Goal: Complete application form: Complete application form

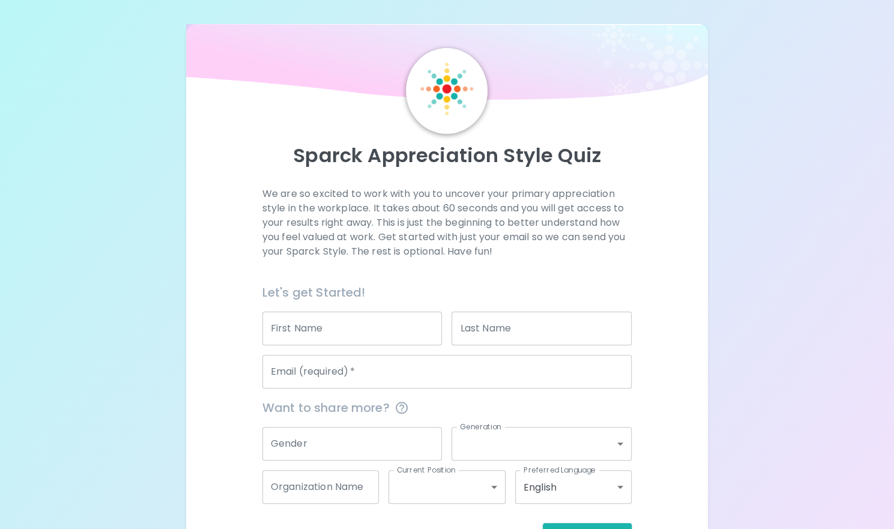
scroll to position [43, 0]
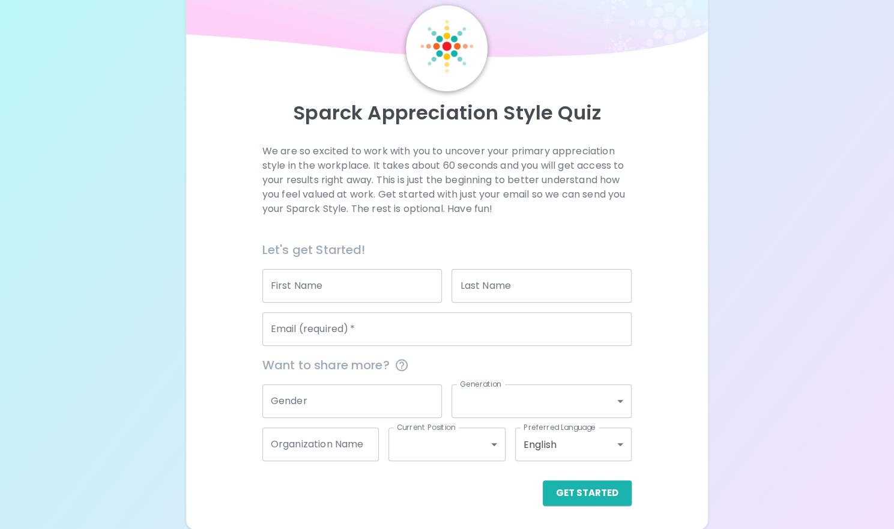
click at [367, 286] on input "First Name" at bounding box center [352, 286] width 180 height 34
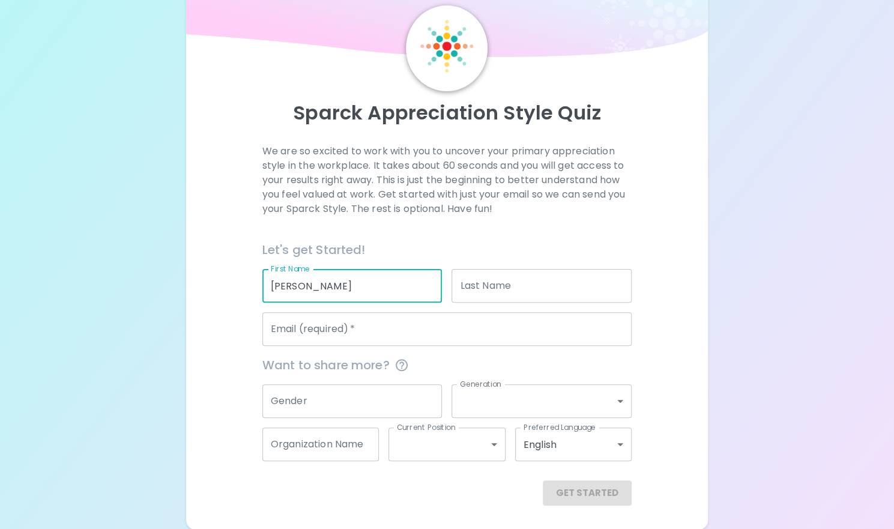
type input "[PERSON_NAME]"
click at [528, 288] on input "Last Name" at bounding box center [541, 286] width 180 height 34
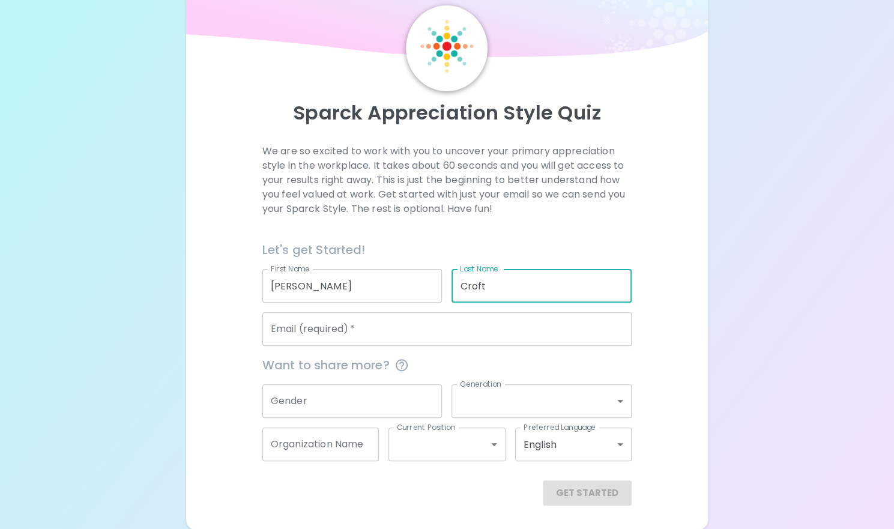
type input "Croft"
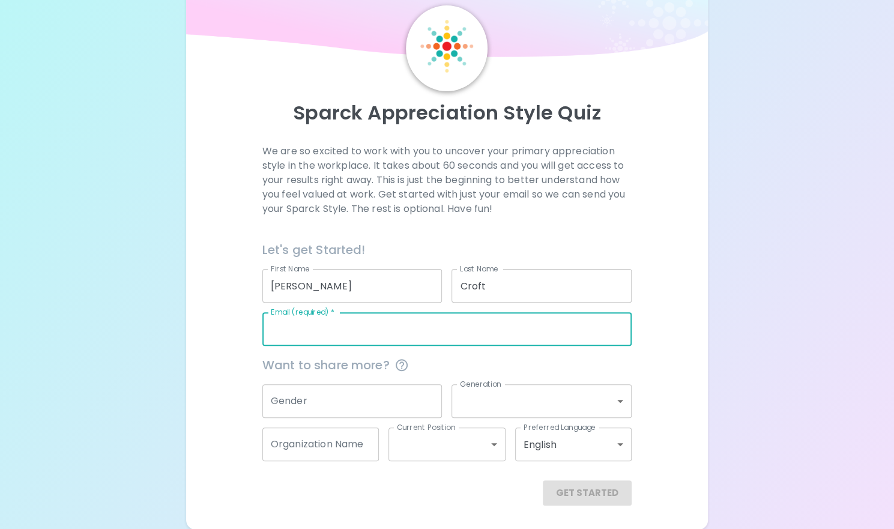
click at [367, 320] on input "Email (required)   *" at bounding box center [446, 329] width 369 height 34
type input "[EMAIL_ADDRESS][DOMAIN_NAME]"
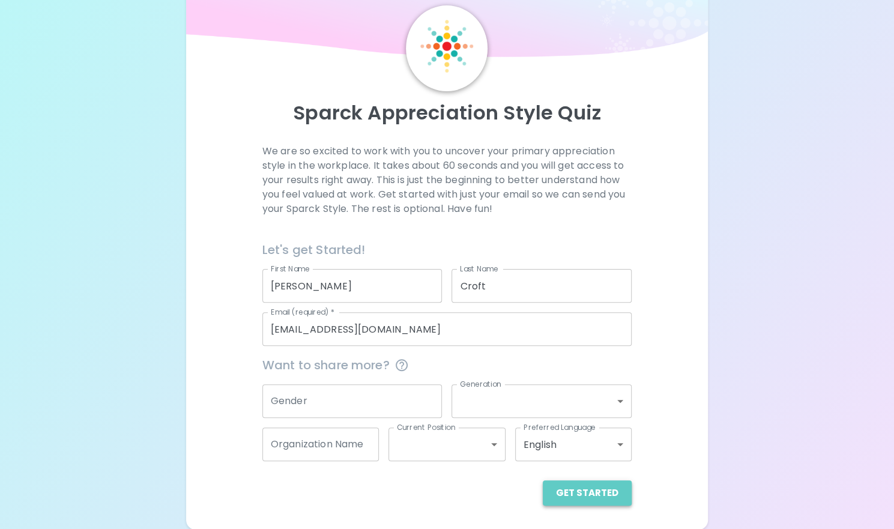
click at [600, 498] on button "Get Started" at bounding box center [587, 492] width 89 height 25
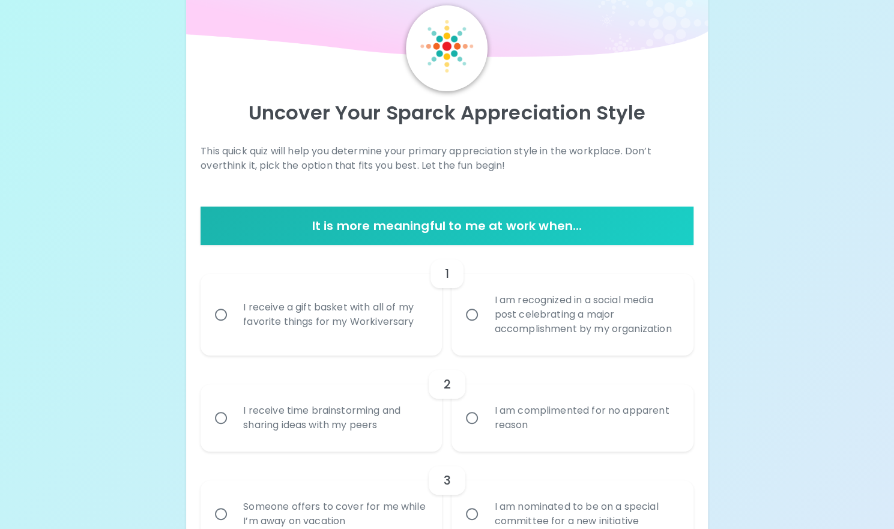
scroll to position [163, 0]
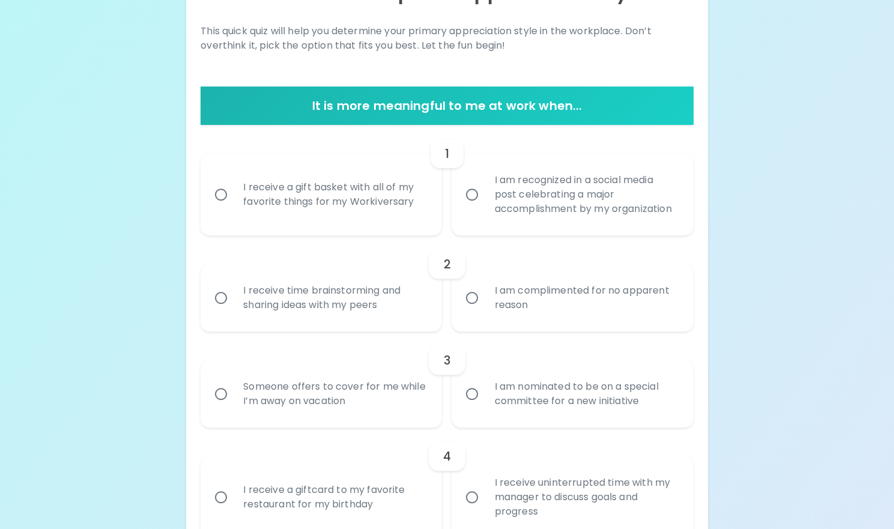
click at [493, 204] on div "I am recognized in a social media post celebrating a major accomplishment by my…" at bounding box center [585, 194] width 202 height 72
click at [484, 204] on input "I am recognized in a social media post celebrating a major accomplishment by my…" at bounding box center [471, 194] width 25 height 25
radio input "true"
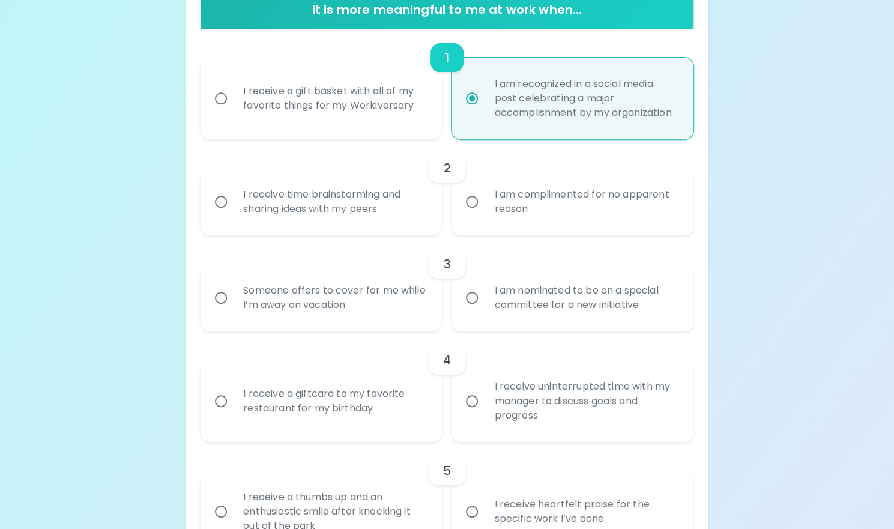
scroll to position [199, 0]
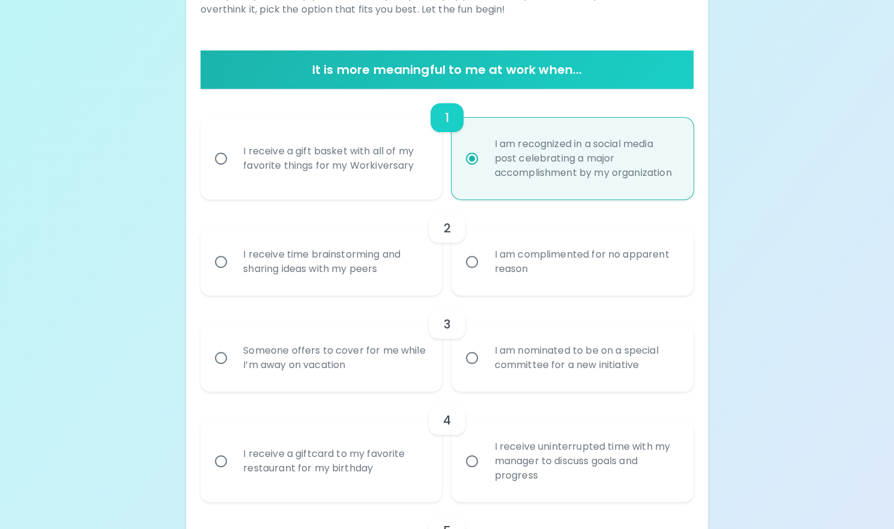
click at [331, 265] on div "I receive time brainstorming and sharing ideas with my peers" at bounding box center [334, 262] width 202 height 58
click at [233, 265] on input "I receive time brainstorming and sharing ideas with my peers" at bounding box center [220, 261] width 25 height 25
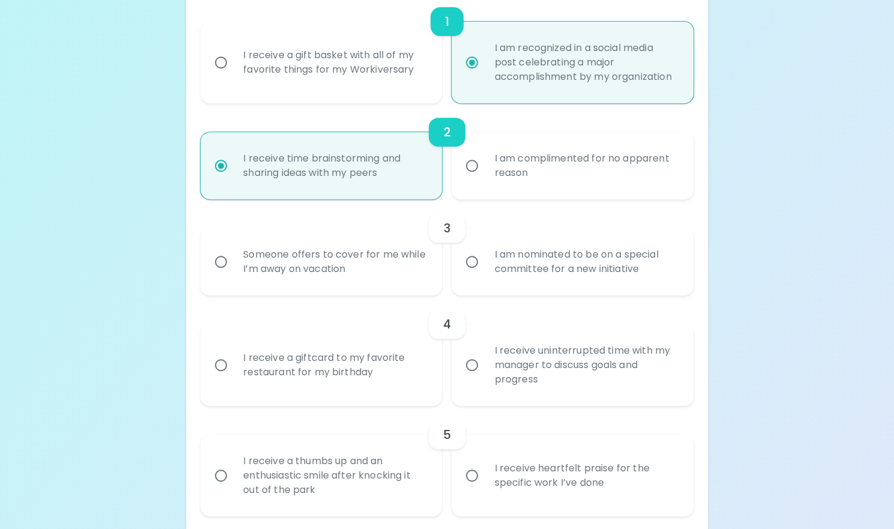
radio input "true"
click at [615, 286] on div "I am nominated to be on a special committee for a new initiative" at bounding box center [585, 262] width 202 height 58
click at [484, 274] on input "I am nominated to be on a special committee for a new initiative" at bounding box center [471, 261] width 25 height 25
radio input "false"
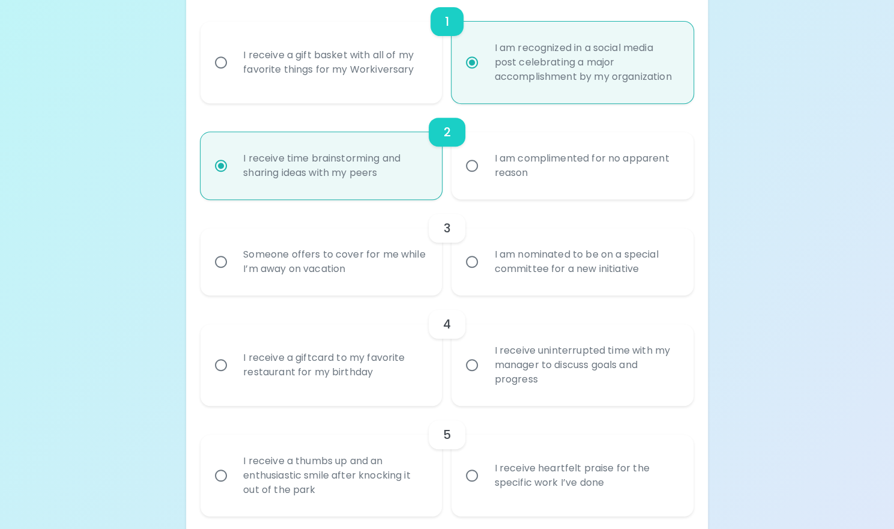
scroll to position [391, 0]
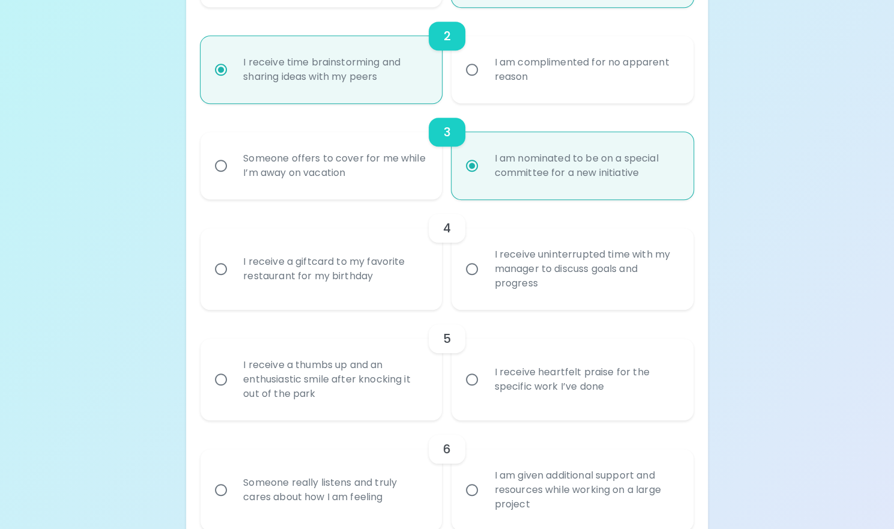
click at [615, 286] on div "I receive uninterrupted time with my manager to discuss goals and progress" at bounding box center [585, 269] width 202 height 72
click at [484, 282] on input "I receive uninterrupted time with my manager to discuss goals and progress" at bounding box center [471, 268] width 25 height 25
radio input "false"
radio input "true"
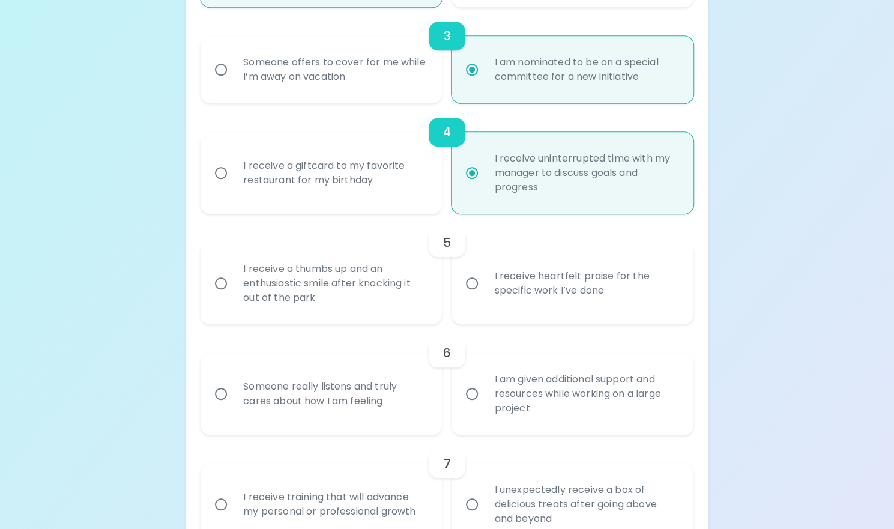
radio input "true"
click at [267, 292] on div "I receive a thumbs up and an enthusiastic smile after knocking it out of the pa…" at bounding box center [334, 283] width 202 height 72
click at [233, 292] on input "I receive a thumbs up and an enthusiastic smile after knocking it out of the pa…" at bounding box center [220, 283] width 25 height 25
radio input "false"
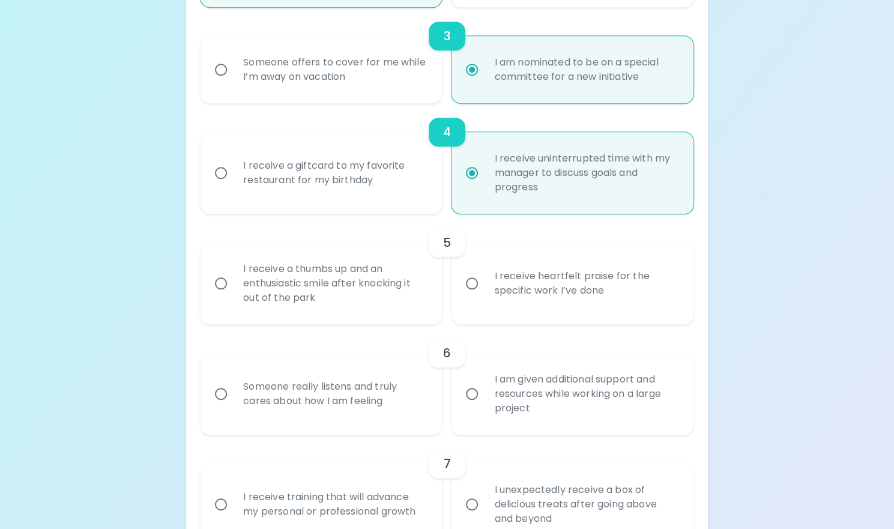
radio input "false"
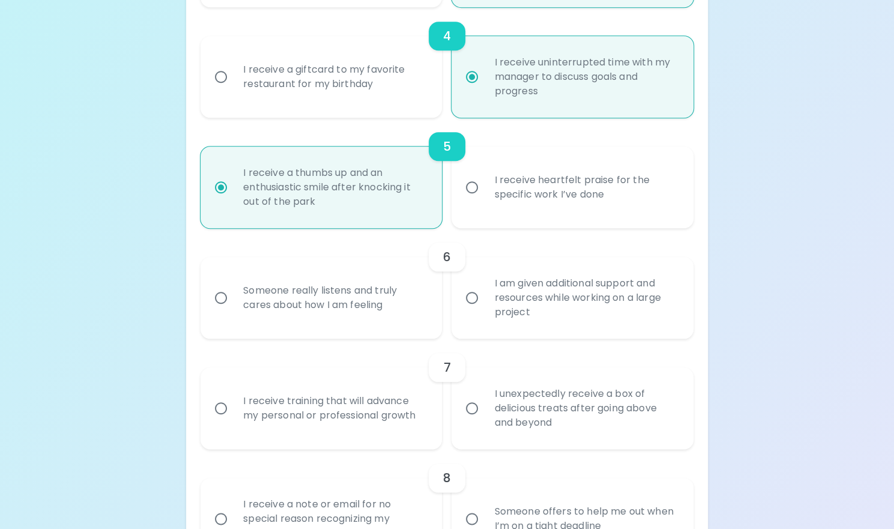
radio input "true"
click at [379, 292] on div "Someone really listens and truly cares about how I am feeling" at bounding box center [334, 298] width 202 height 58
click at [233, 292] on input "Someone really listens and truly cares about how I am feeling" at bounding box center [220, 297] width 25 height 25
radio input "false"
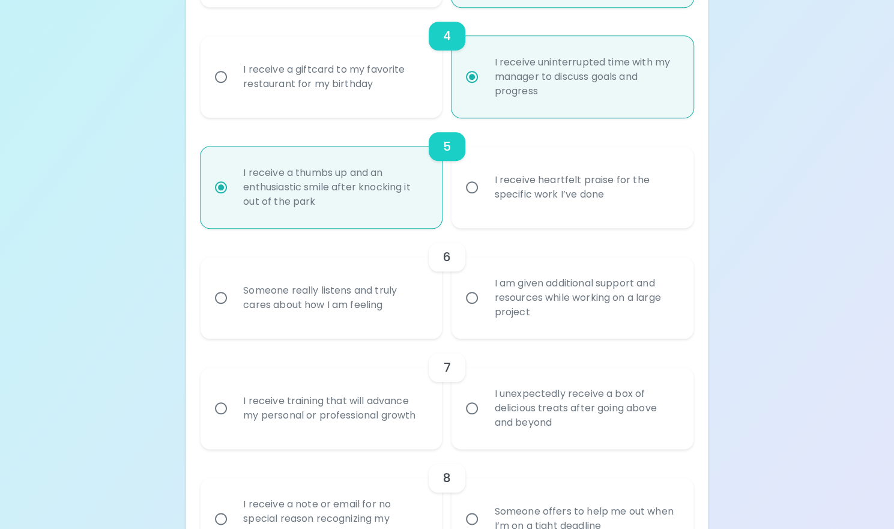
radio input "false"
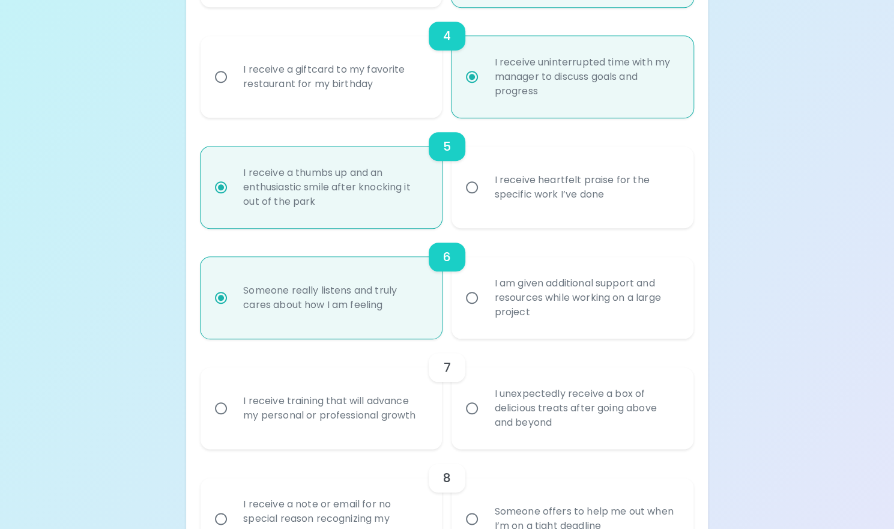
scroll to position [679, 0]
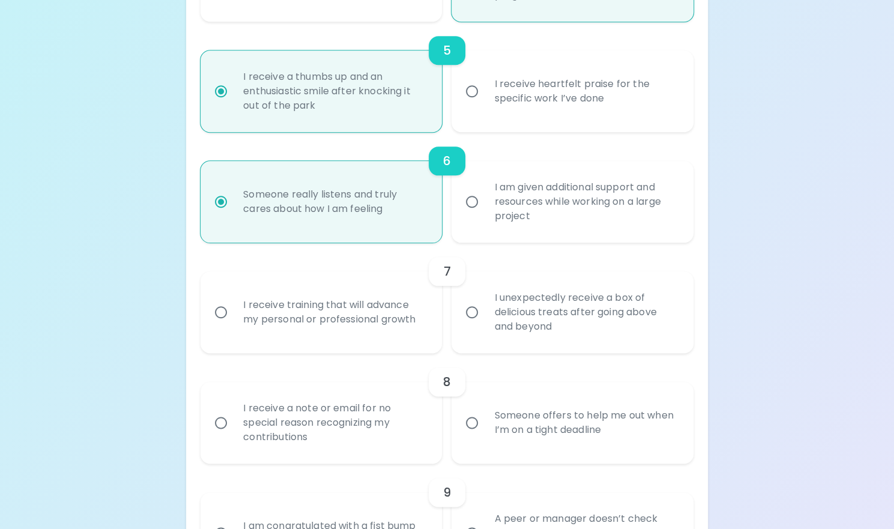
radio input "true"
click at [395, 303] on div "I receive training that will advance my personal or professional growth" at bounding box center [334, 312] width 202 height 58
click at [233, 303] on input "I receive training that will advance my personal or professional growth" at bounding box center [220, 312] width 25 height 25
radio input "false"
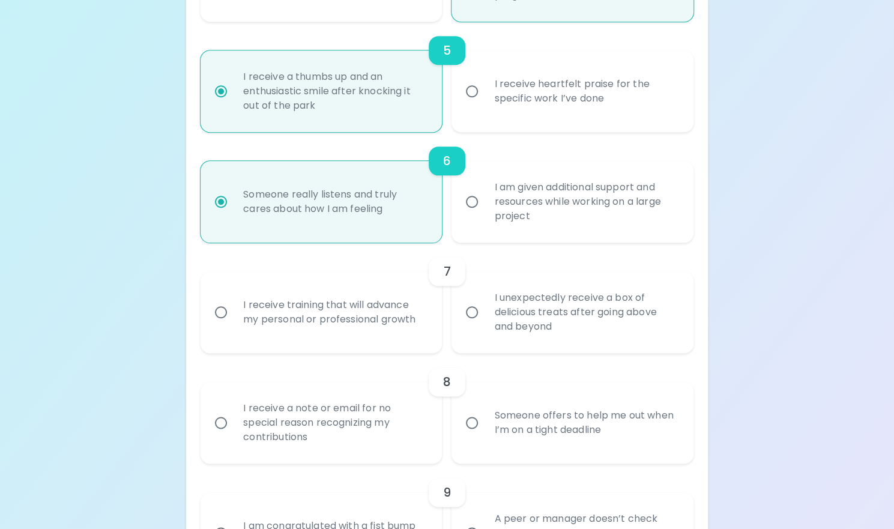
radio input "false"
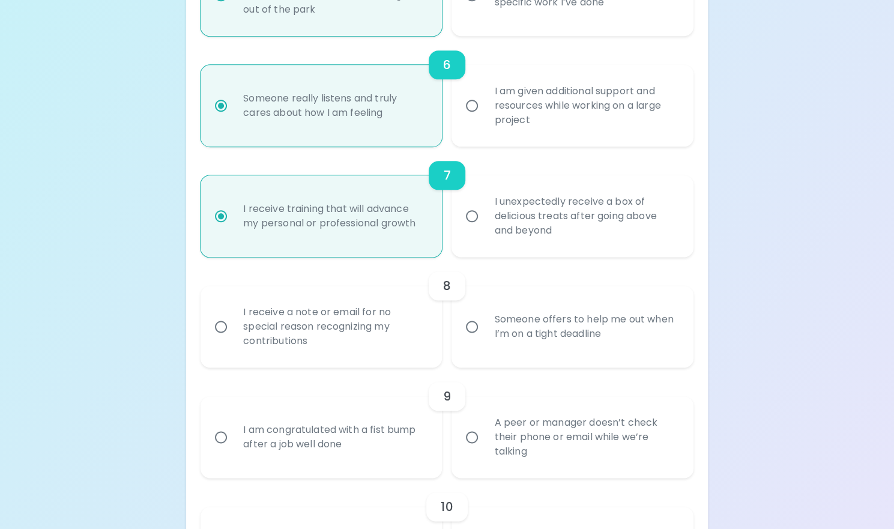
radio input "true"
click at [628, 324] on div "Someone offers to help me out when I’m on a tight deadline" at bounding box center [585, 327] width 202 height 58
click at [484, 324] on input "Someone offers to help me out when I’m on a tight deadline" at bounding box center [471, 326] width 25 height 25
radio input "false"
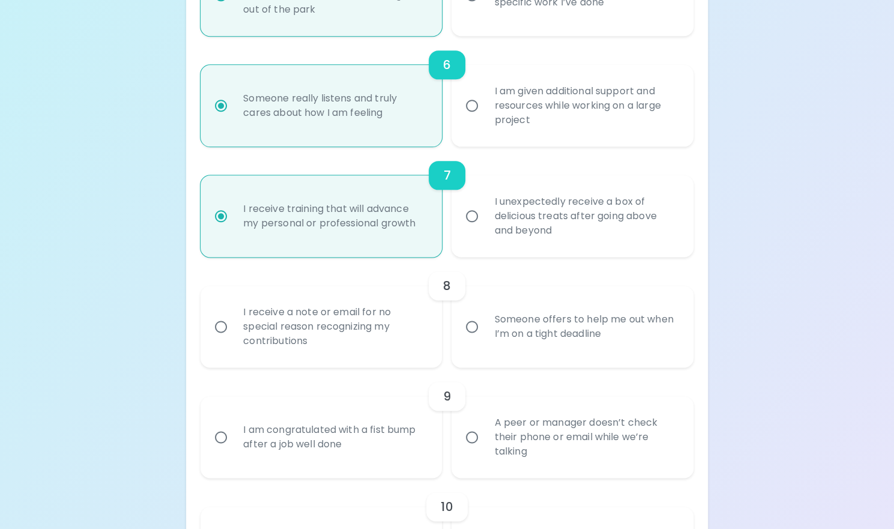
radio input "false"
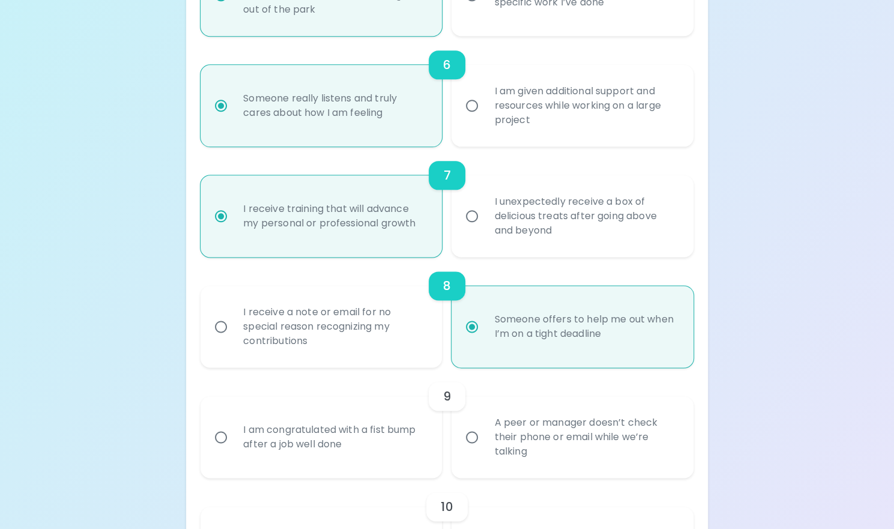
scroll to position [871, 0]
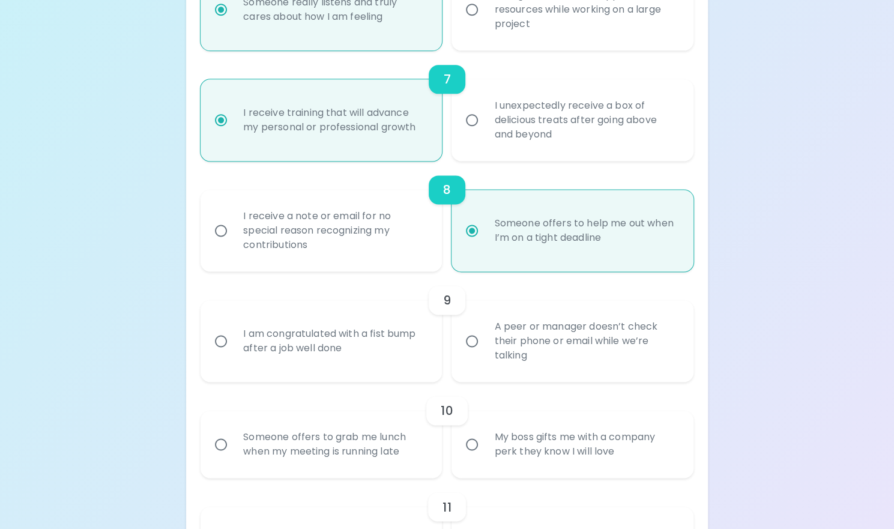
radio input "true"
click at [403, 333] on div "I am congratulated with a fist bump after a job well done" at bounding box center [334, 341] width 202 height 58
click at [233, 333] on input "I am congratulated with a fist bump after a job well done" at bounding box center [220, 340] width 25 height 25
radio input "false"
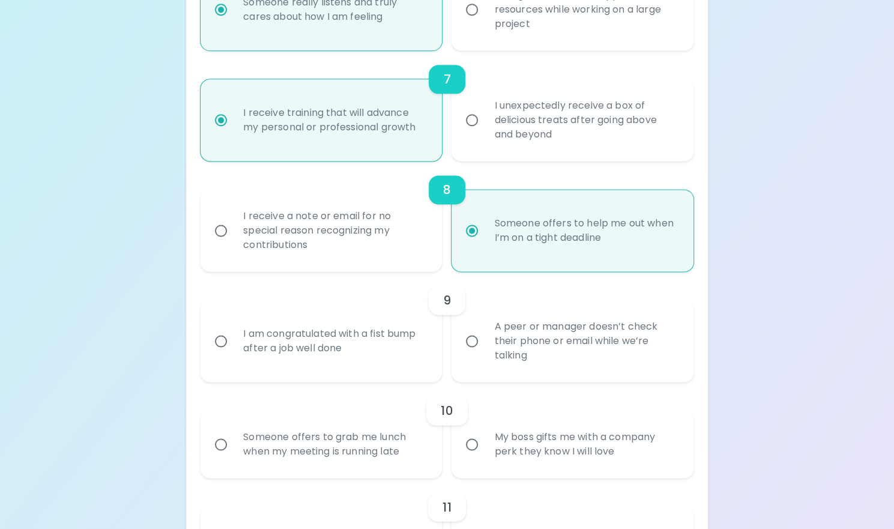
radio input "false"
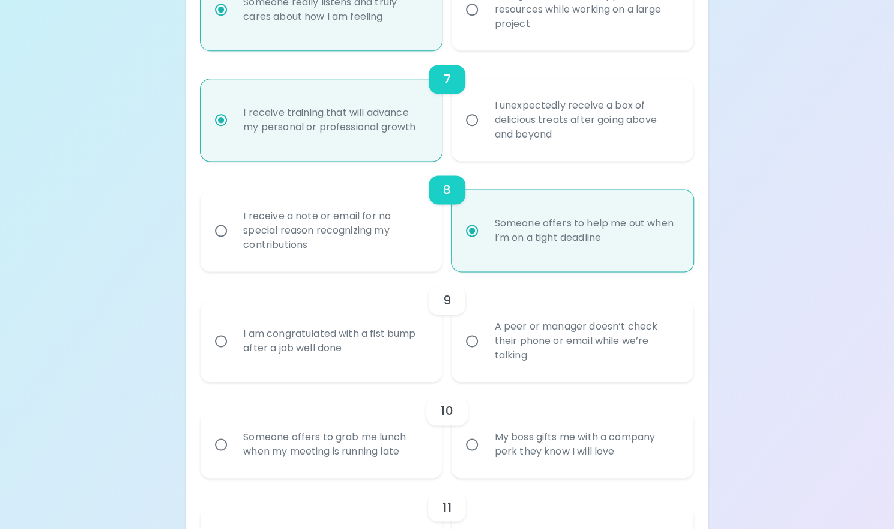
scroll to position [967, 0]
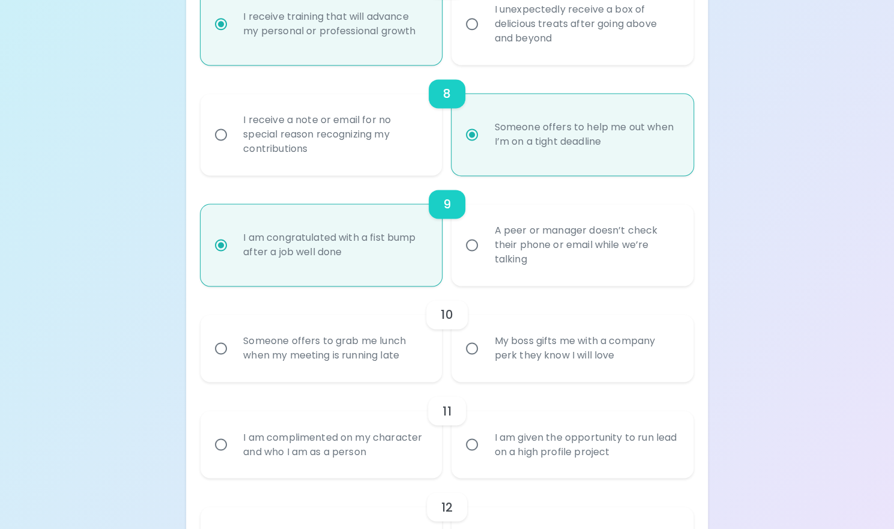
radio input "true"
click at [349, 349] on div "Someone offers to grab me lunch when my meeting is running late" at bounding box center [334, 348] width 202 height 58
click at [233, 349] on input "Someone offers to grab me lunch when my meeting is running late" at bounding box center [220, 348] width 25 height 25
radio input "false"
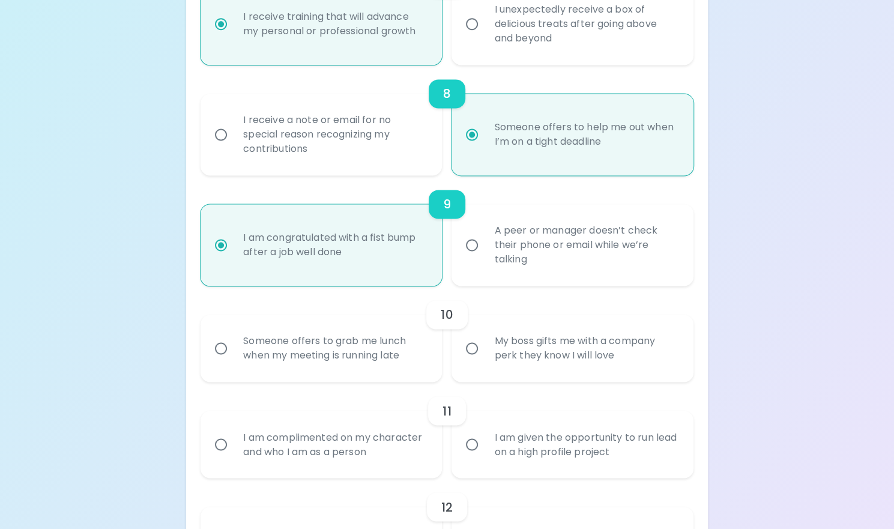
radio input "false"
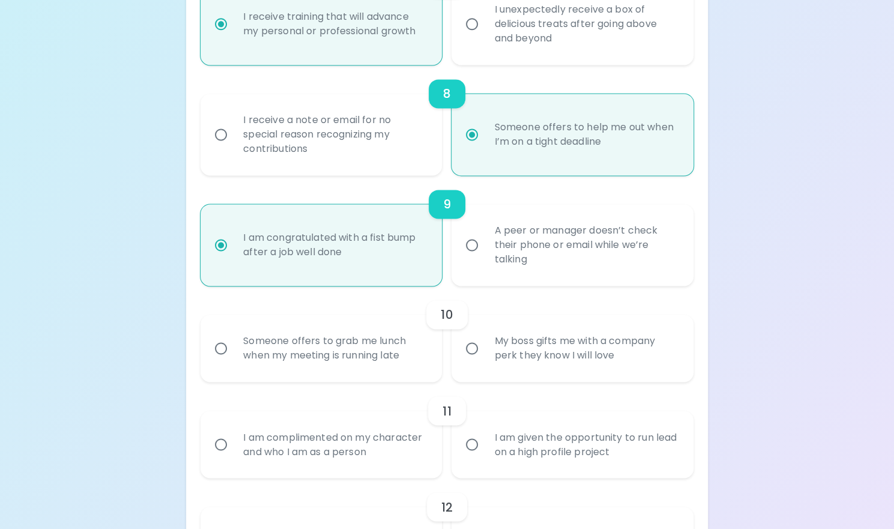
radio input "false"
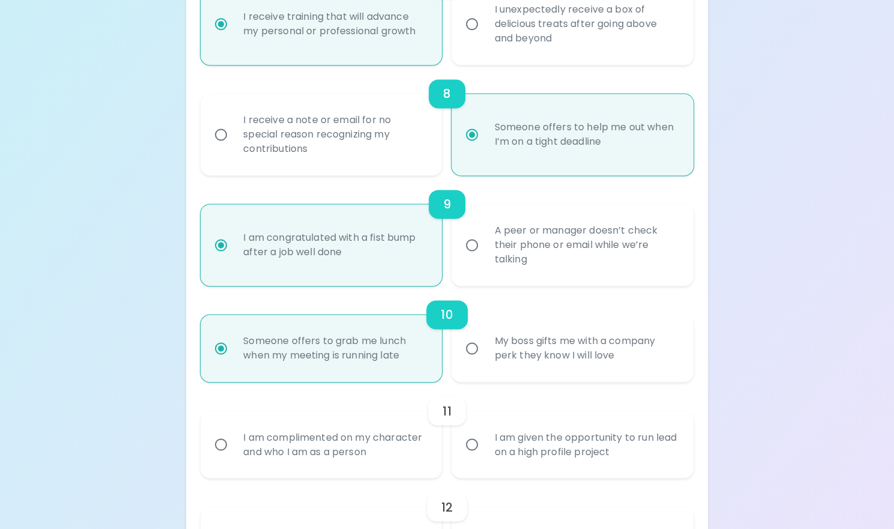
scroll to position [1063, 0]
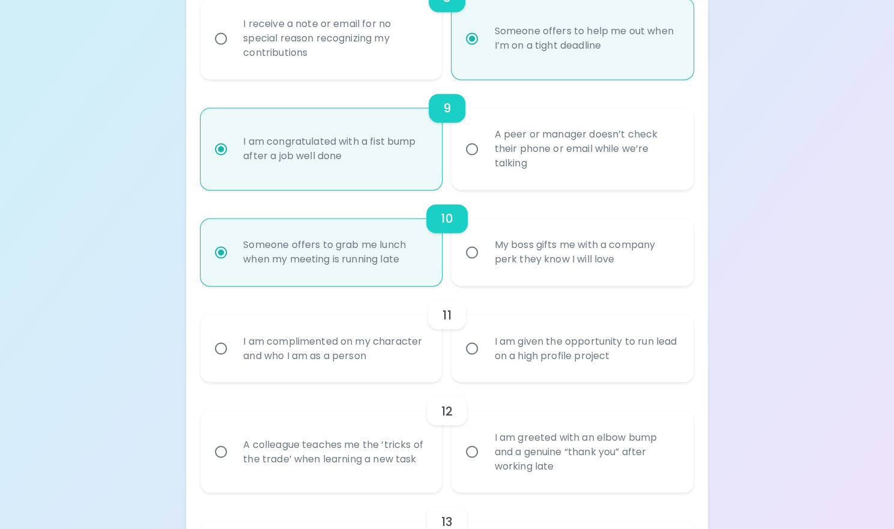
click at [349, 349] on div "I am complimented on my character and who I am as a person" at bounding box center [334, 348] width 202 height 58
click at [233, 349] on input "I am complimented on my character and who I am as a person" at bounding box center [220, 348] width 25 height 25
radio input "false"
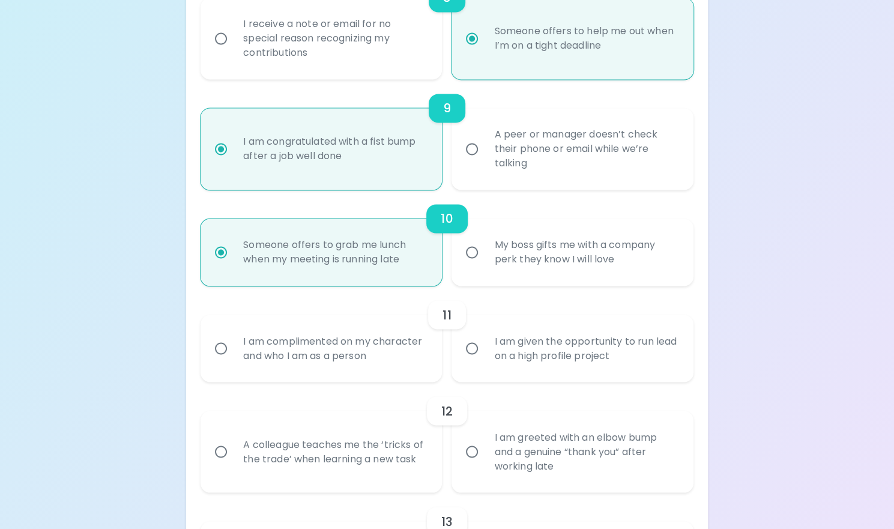
radio input "false"
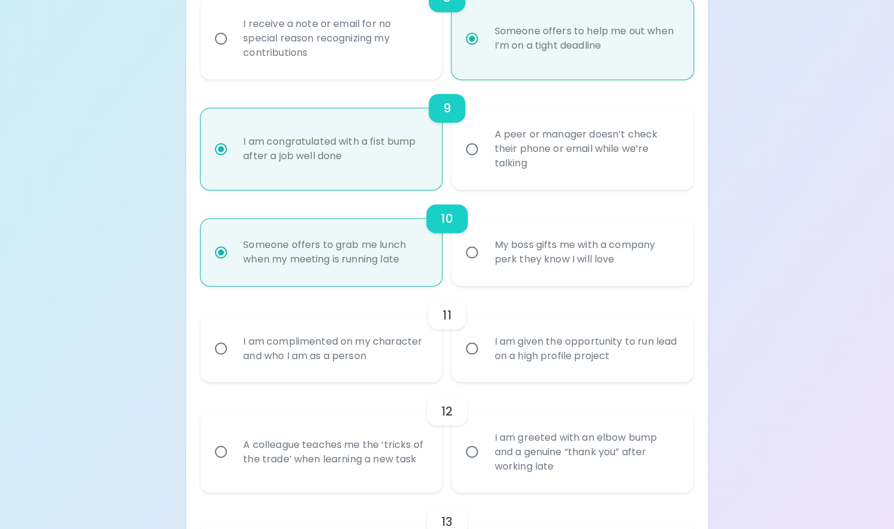
radio input "true"
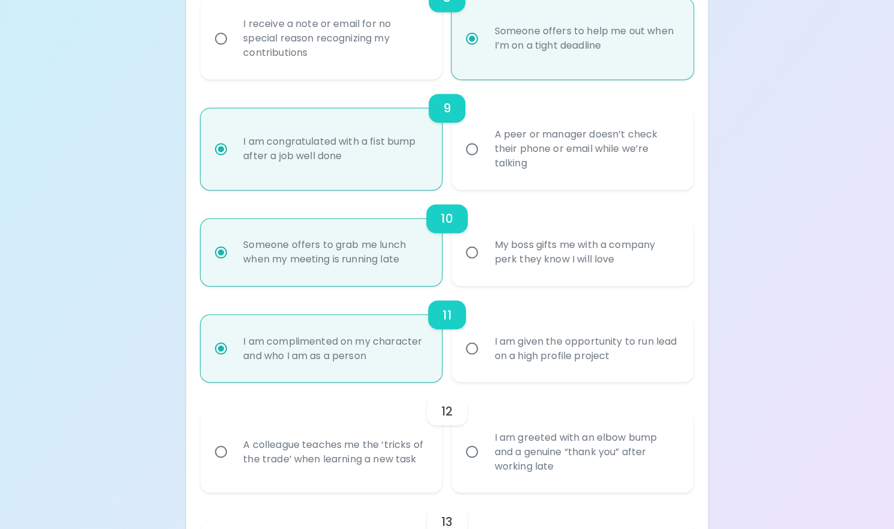
scroll to position [1159, 0]
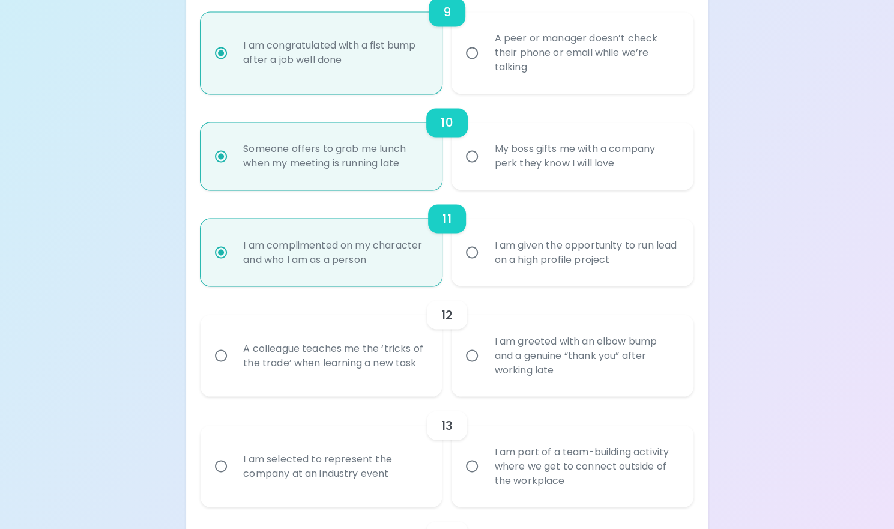
radio input "true"
click at [349, 349] on div "A colleague teaches me the ‘tricks of the trade’ when learning a new task" at bounding box center [334, 356] width 202 height 58
click at [233, 349] on input "A colleague teaches me the ‘tricks of the trade’ when learning a new task" at bounding box center [220, 355] width 25 height 25
radio input "false"
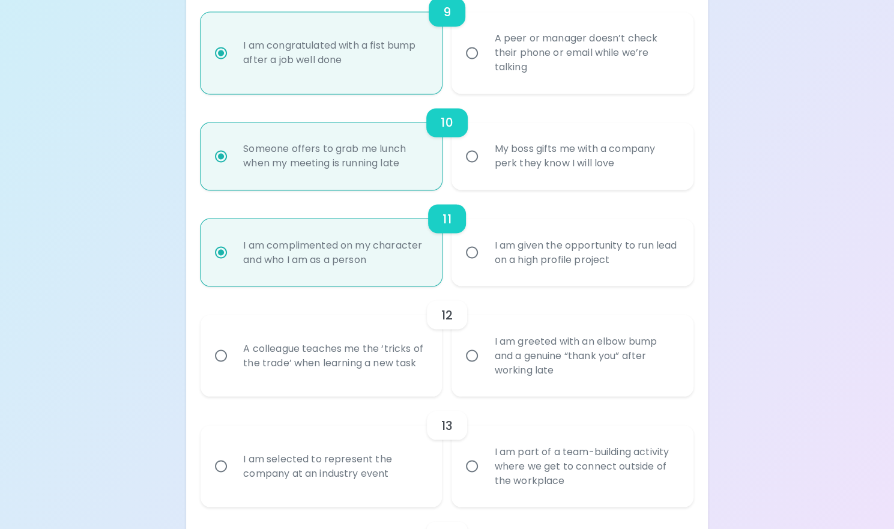
radio input "false"
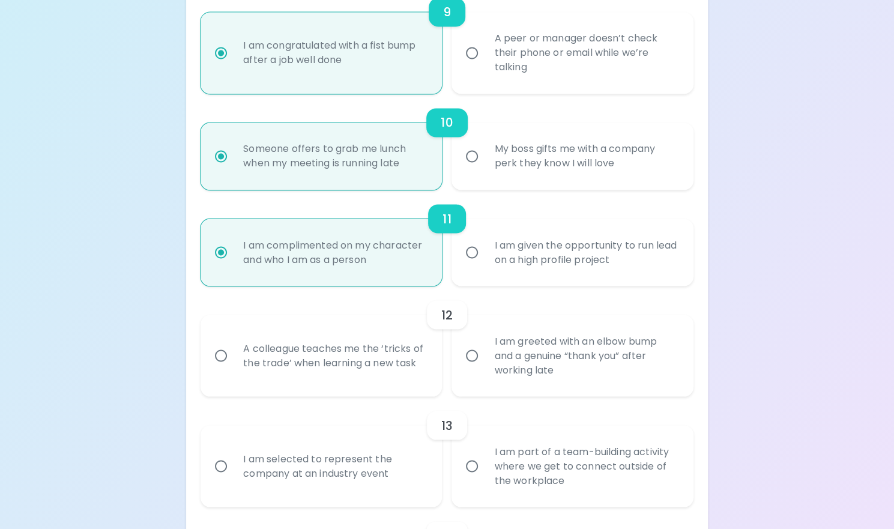
radio input "false"
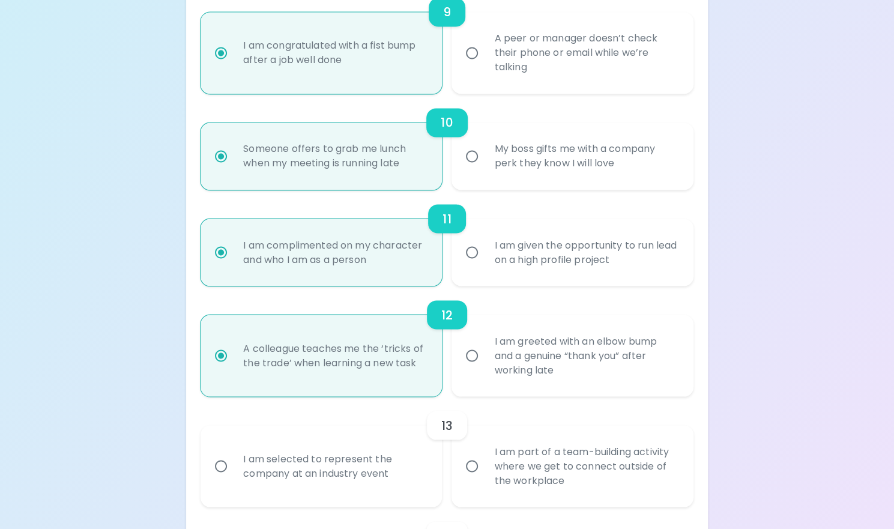
scroll to position [1255, 0]
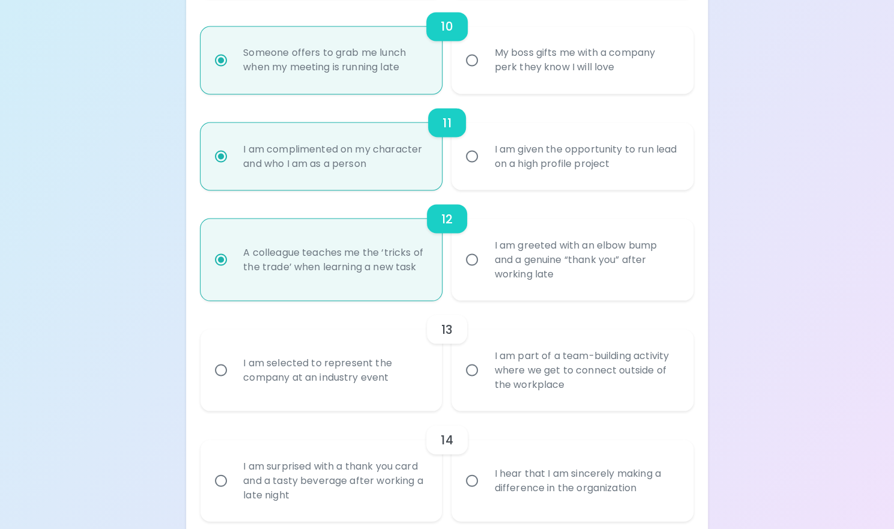
click at [384, 364] on div "I am selected to represent the company at an industry event" at bounding box center [334, 370] width 202 height 58
click at [233, 364] on input "I am selected to represent the company at an industry event" at bounding box center [220, 369] width 25 height 25
radio input "false"
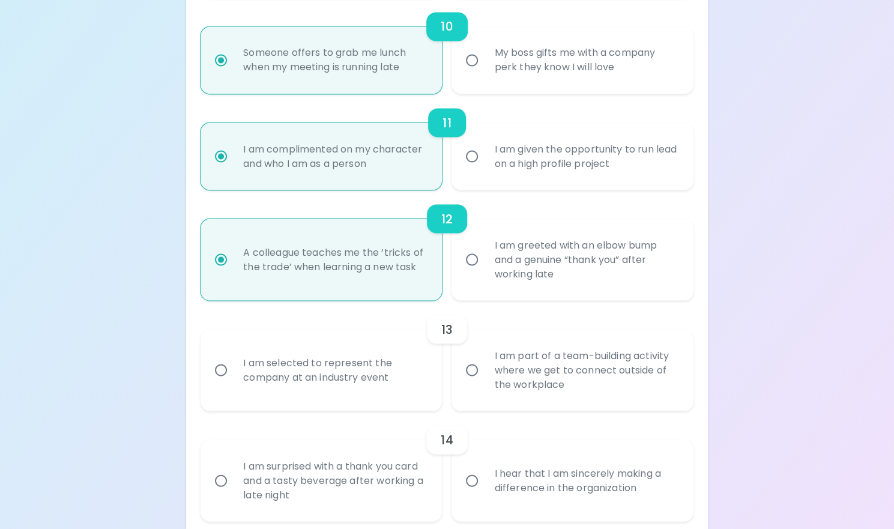
radio input "false"
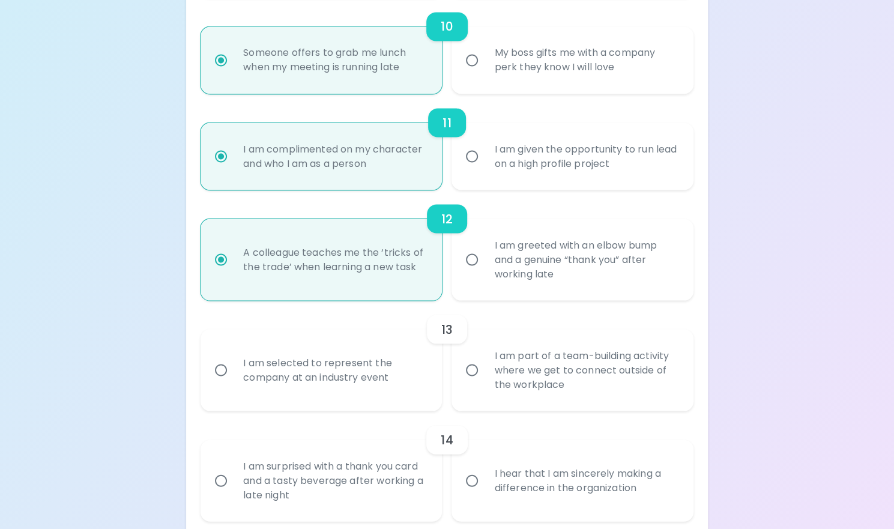
radio input "false"
radio input "true"
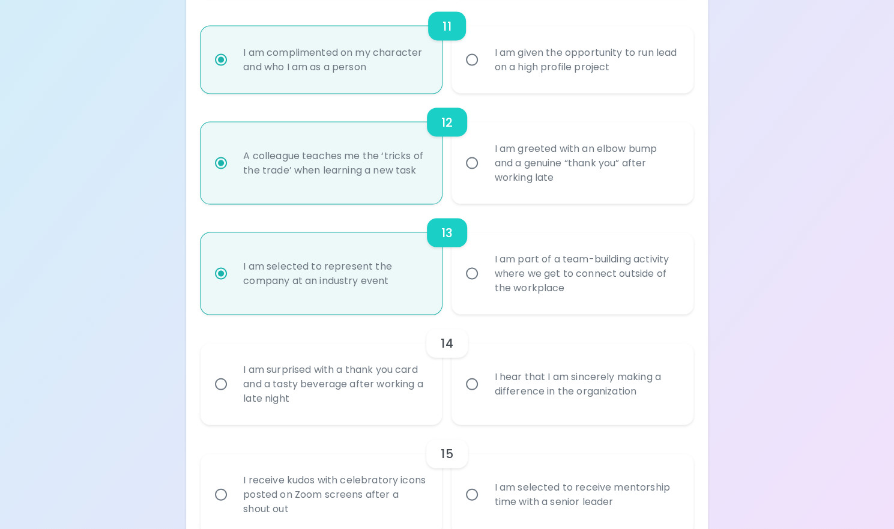
radio input "true"
click at [539, 366] on div "I hear that I am sincerely making a difference in the organization" at bounding box center [585, 384] width 202 height 58
click at [484, 372] on input "I hear that I am sincerely making a difference in the organization" at bounding box center [471, 384] width 25 height 25
radio input "false"
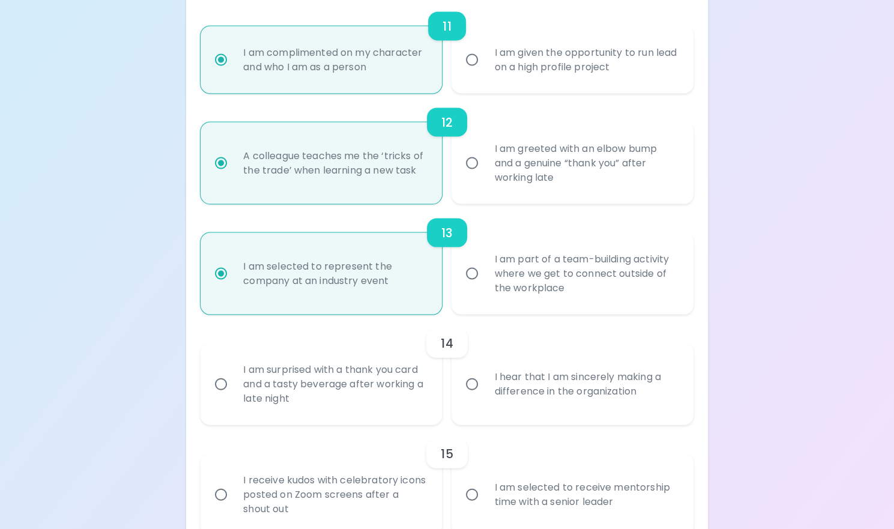
radio input "false"
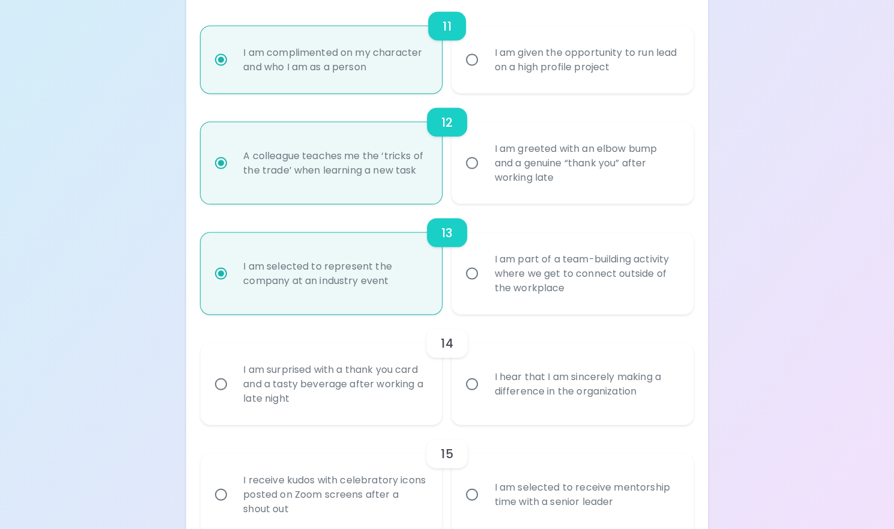
radio input "false"
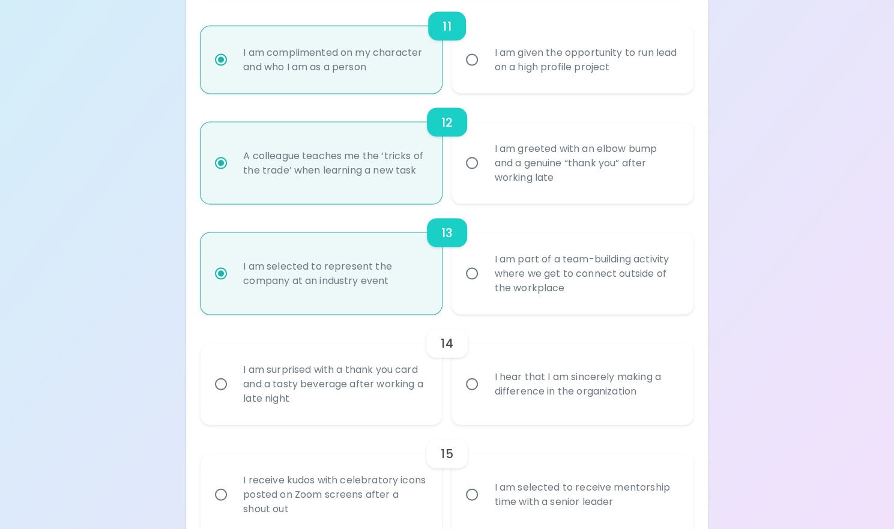
scroll to position [1416, 0]
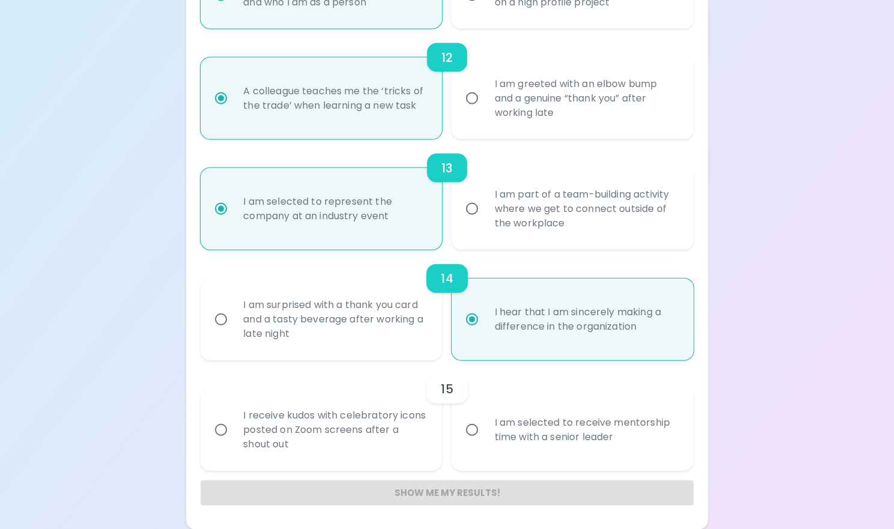
radio input "true"
click at [532, 403] on div "15" at bounding box center [446, 389] width 493 height 29
click at [531, 422] on div "I am selected to receive mentorship time with a senior leader" at bounding box center [585, 430] width 202 height 58
click at [484, 422] on input "I am selected to receive mentorship time with a senior leader" at bounding box center [471, 429] width 25 height 25
radio input "false"
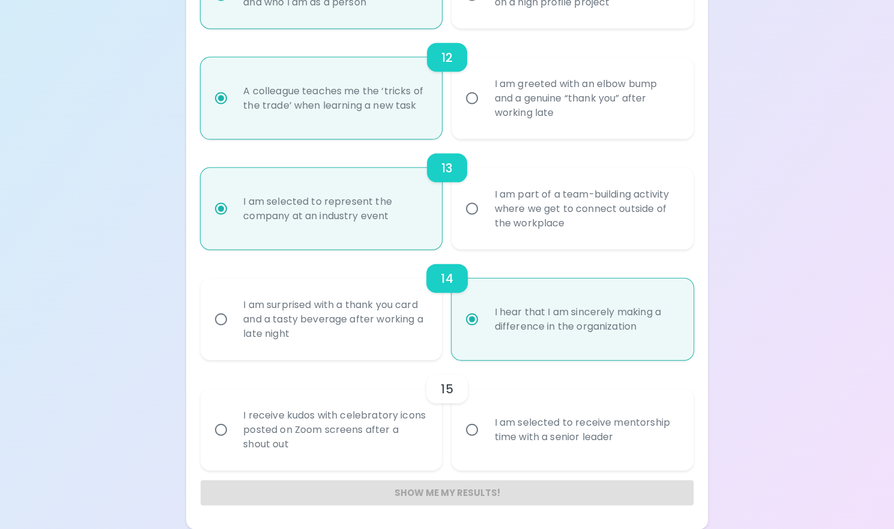
radio input "false"
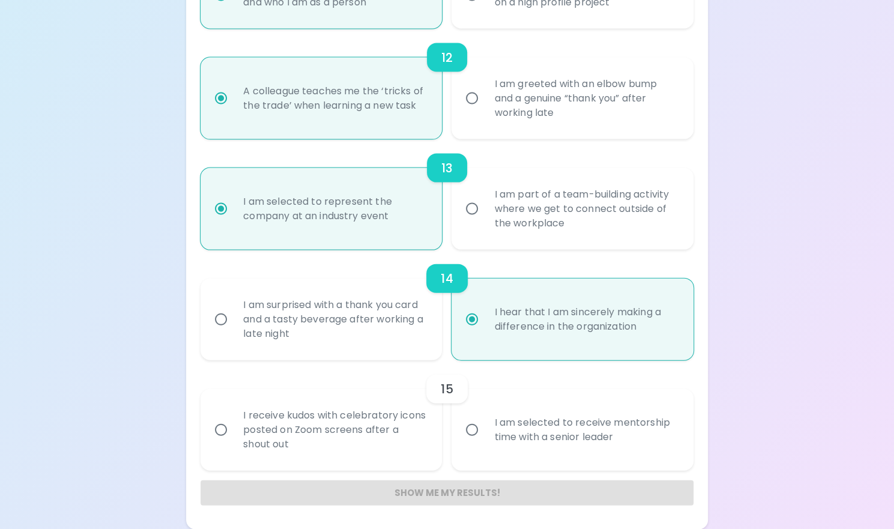
radio input "false"
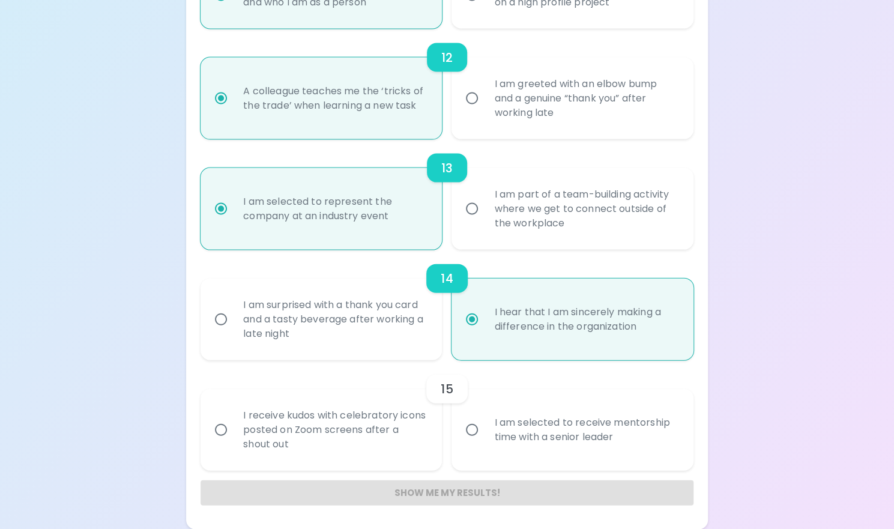
radio input "false"
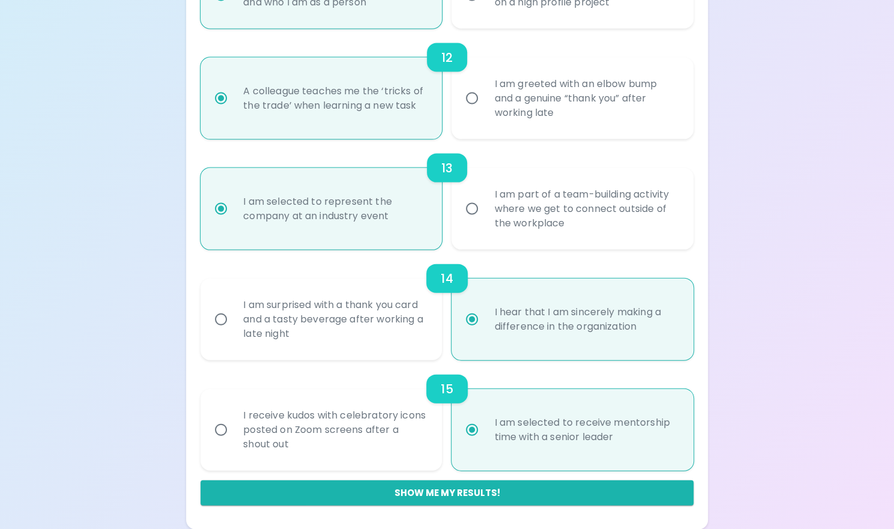
radio input "true"
click at [443, 490] on button "Show me my results!" at bounding box center [446, 492] width 493 height 25
radio input "false"
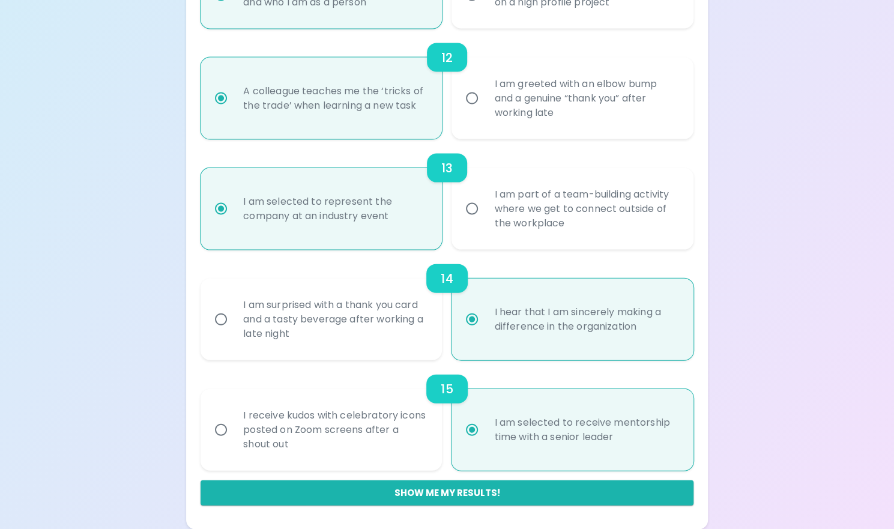
radio input "false"
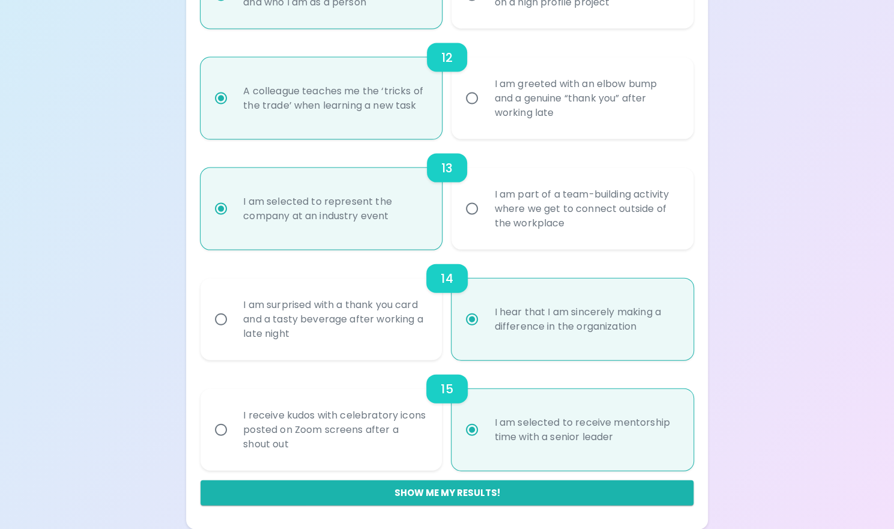
radio input "false"
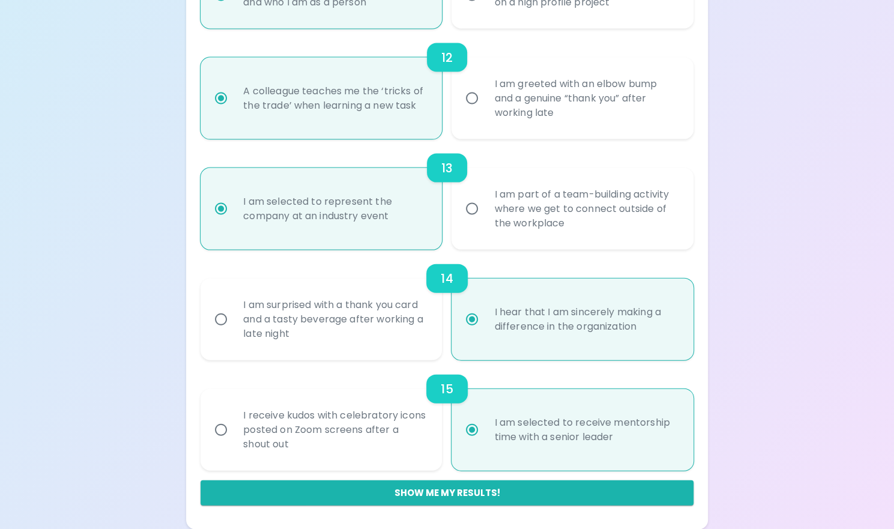
radio input "false"
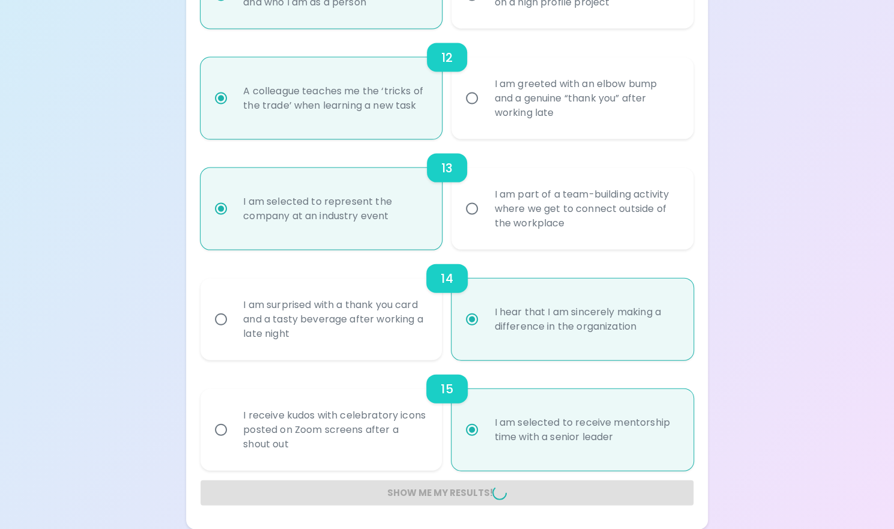
radio input "false"
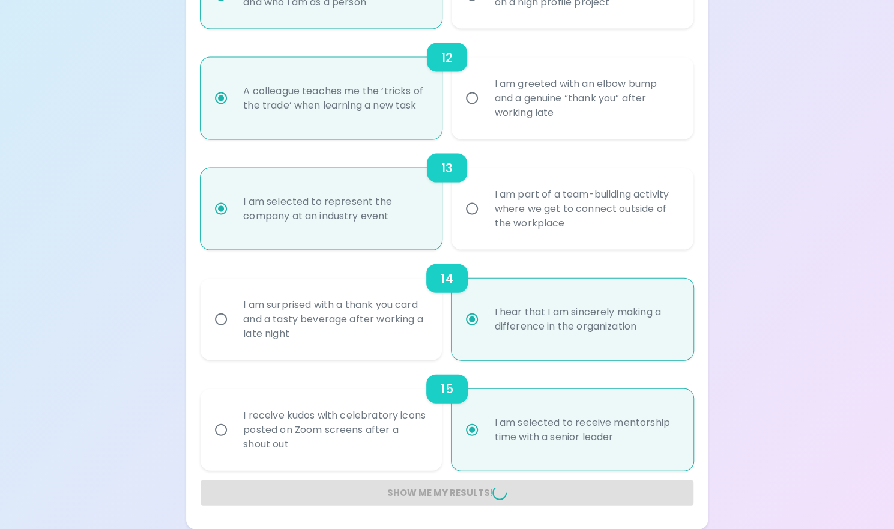
radio input "false"
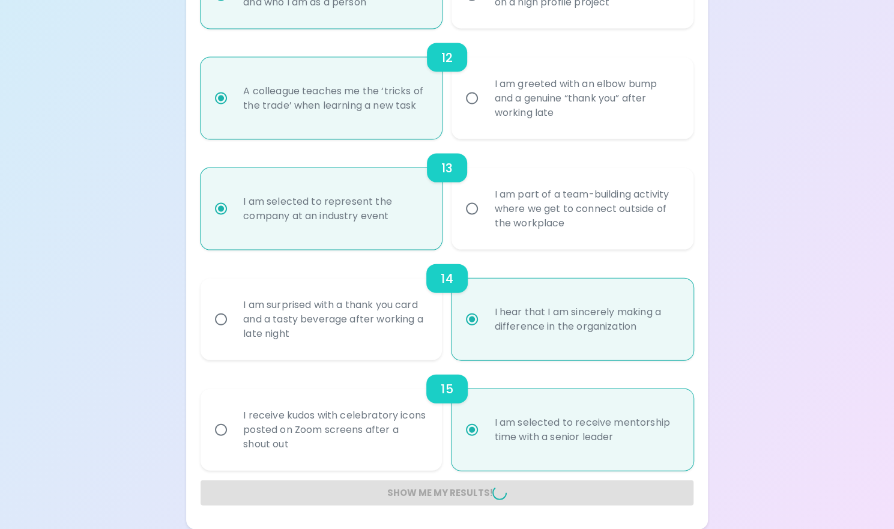
radio input "false"
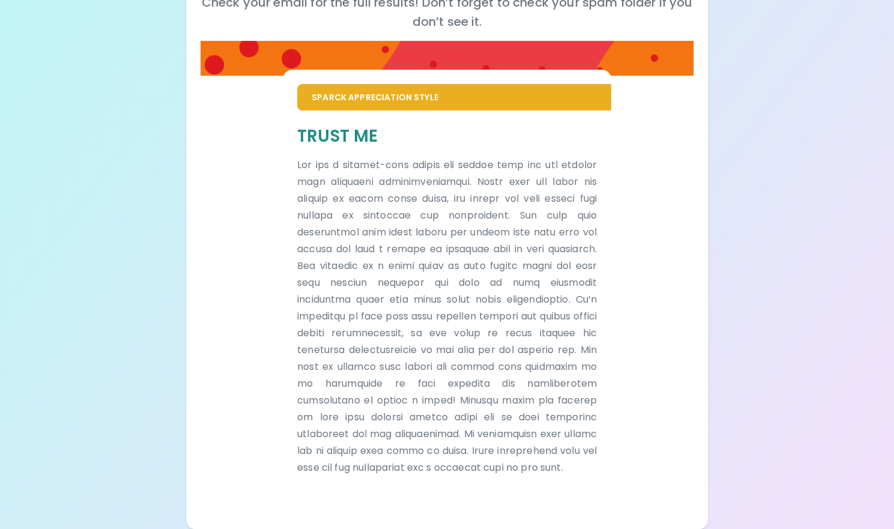
scroll to position [0, 0]
